Goal: Information Seeking & Learning: Learn about a topic

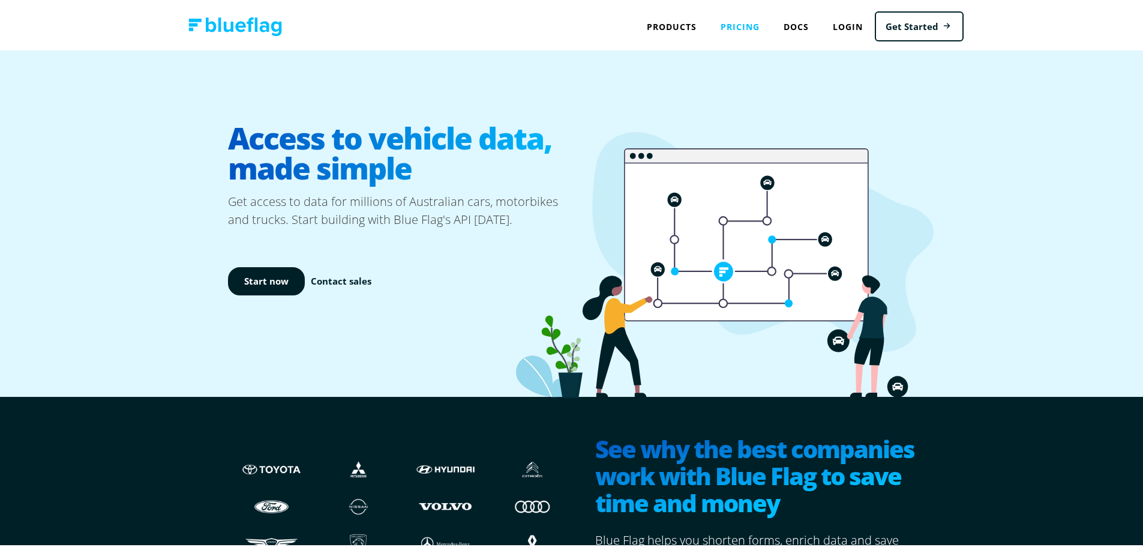
click at [743, 24] on link "Pricing" at bounding box center [740, 24] width 63 height 25
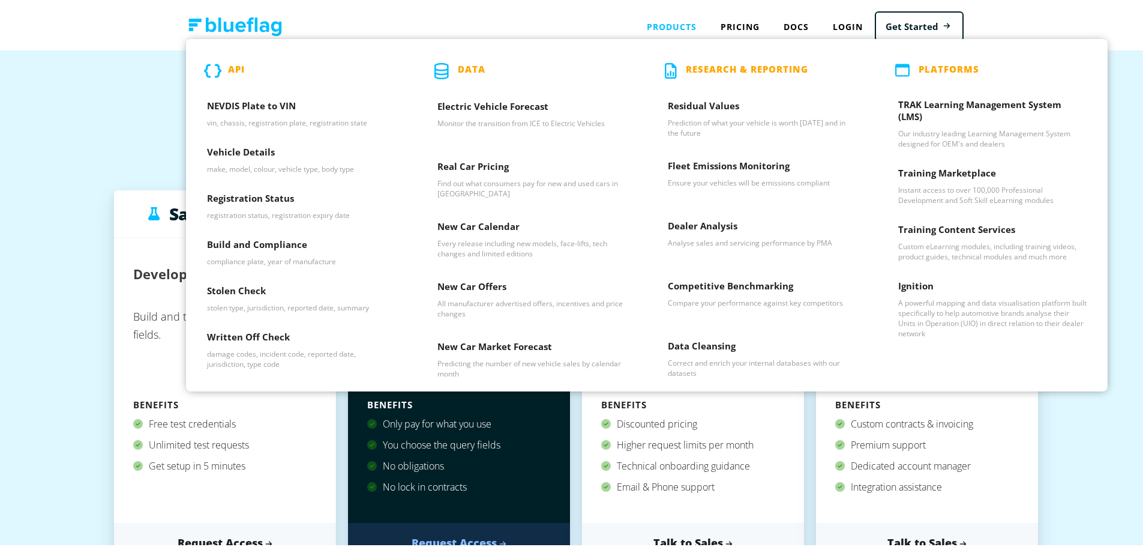
click at [667, 30] on div "Products API NEVDIS Plate to VIN vin, chassis, registration plate, registration…" at bounding box center [672, 24] width 74 height 25
click at [309, 157] on h3 "Vehicle Details" at bounding box center [301, 152] width 188 height 18
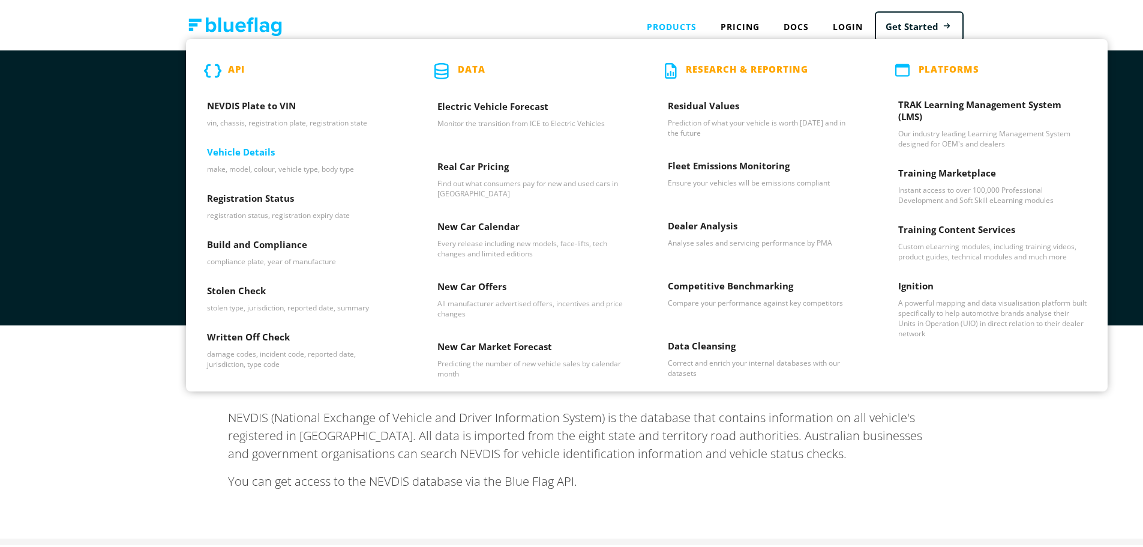
click at [274, 164] on p "make, model, colour, vehicle type, body type" at bounding box center [301, 166] width 188 height 10
click at [235, 167] on p "make, model, colour, vehicle type, body type" at bounding box center [301, 166] width 188 height 10
click at [689, 28] on div "Products API NEVDIS Plate to VIN vin, chassis, registration plate, registration…" at bounding box center [672, 24] width 74 height 25
click at [257, 243] on h3 "Build and Compliance" at bounding box center [301, 245] width 188 height 18
click at [675, 23] on div "Products API NEVDIS Plate to VIN vin, chassis, registration plate, registration…" at bounding box center [672, 24] width 74 height 25
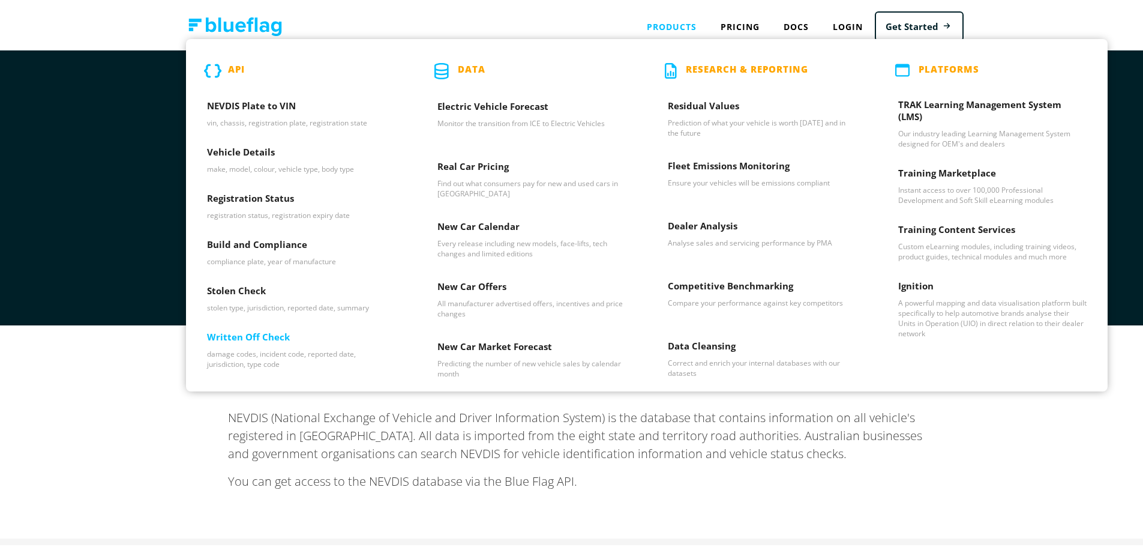
click at [268, 341] on h3 "Written Off Check" at bounding box center [301, 337] width 188 height 18
click at [232, 167] on p "make, model, colour, vehicle type, body type" at bounding box center [301, 166] width 188 height 10
